Goal: Information Seeking & Learning: Learn about a topic

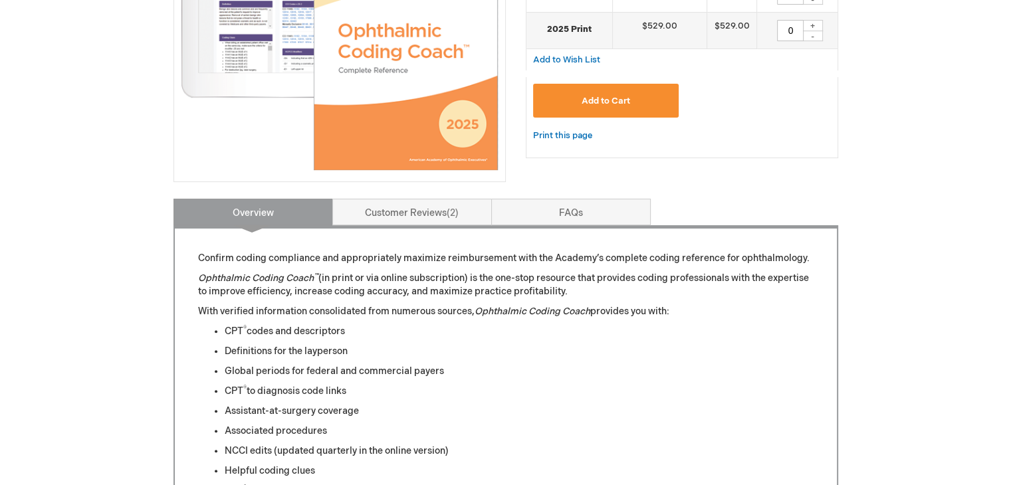
scroll to position [399, 0]
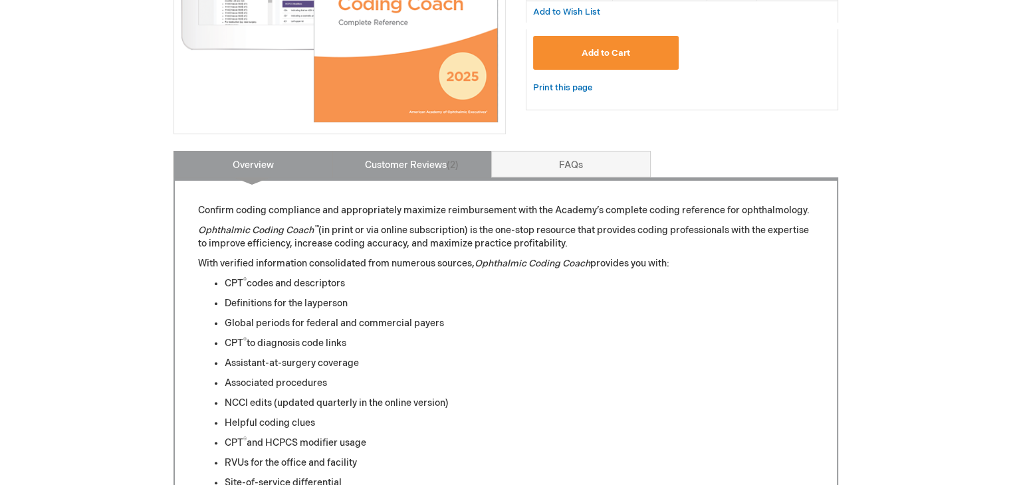
click at [417, 164] on link "Customer Reviews 2" at bounding box center [412, 164] width 160 height 27
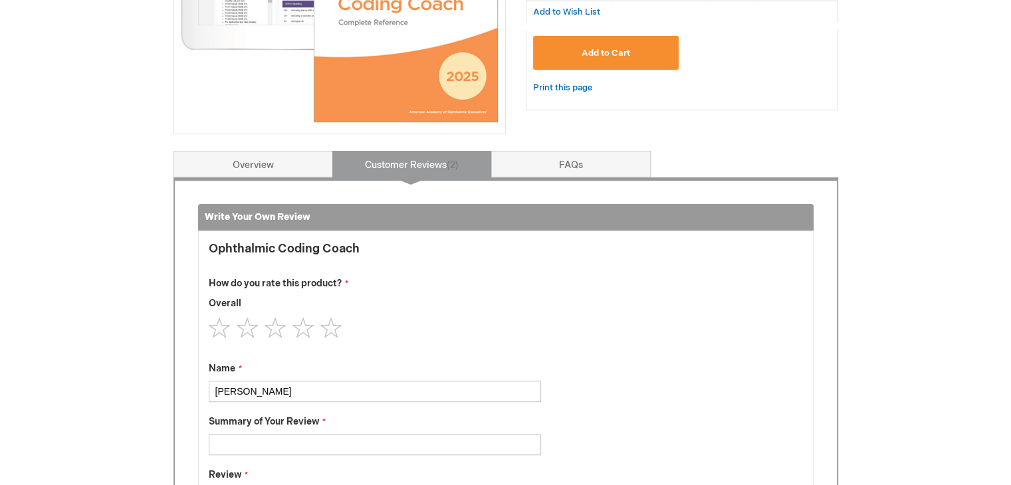
scroll to position [549, 0]
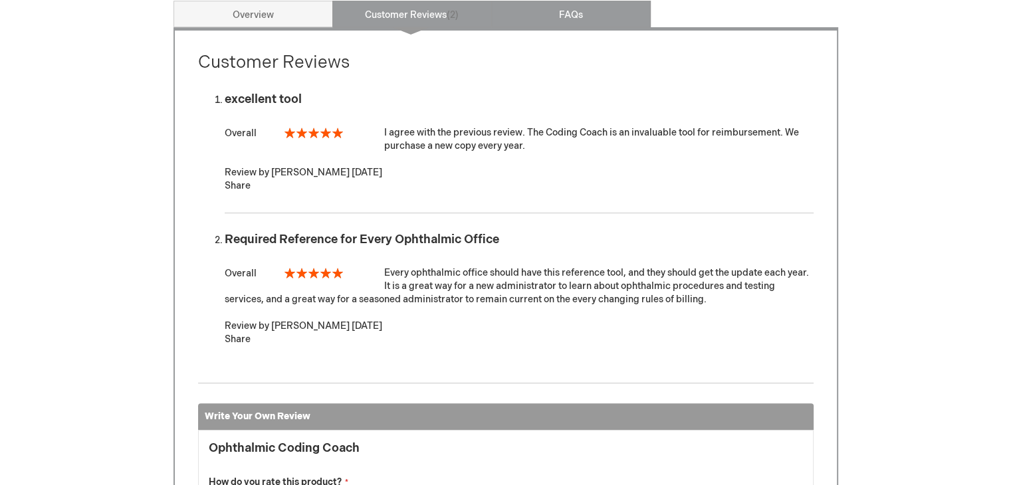
click at [570, 14] on link "FAQs" at bounding box center [571, 14] width 160 height 27
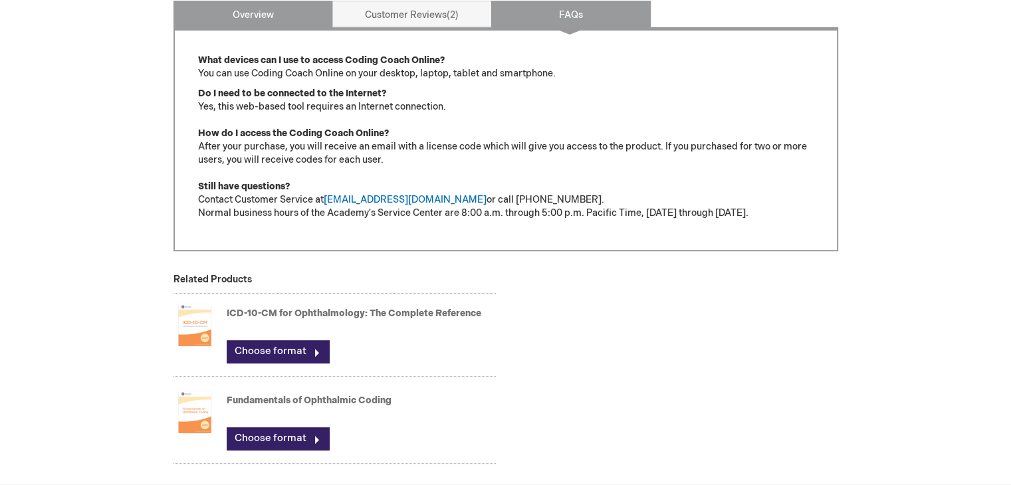
click at [273, 18] on link "Overview" at bounding box center [253, 14] width 160 height 27
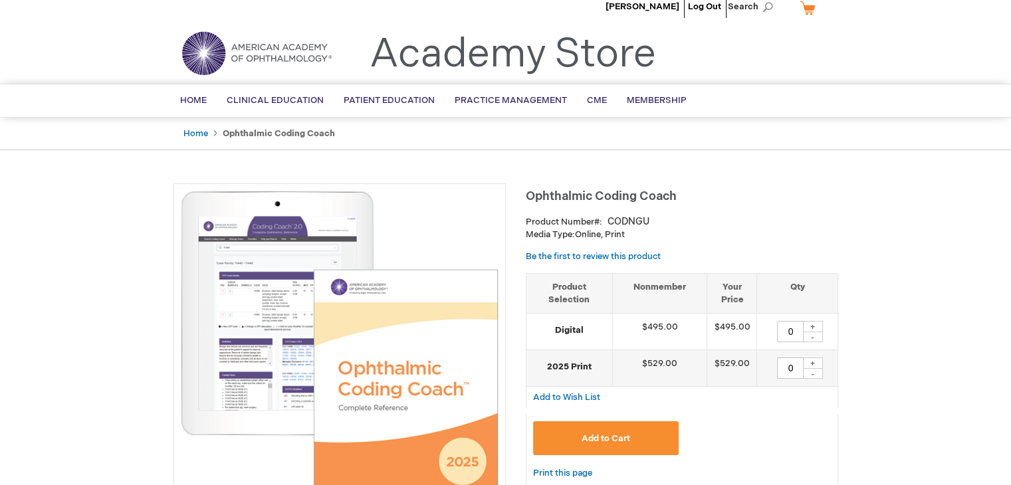
scroll to position [0, 0]
